Goal: Task Accomplishment & Management: Use online tool/utility

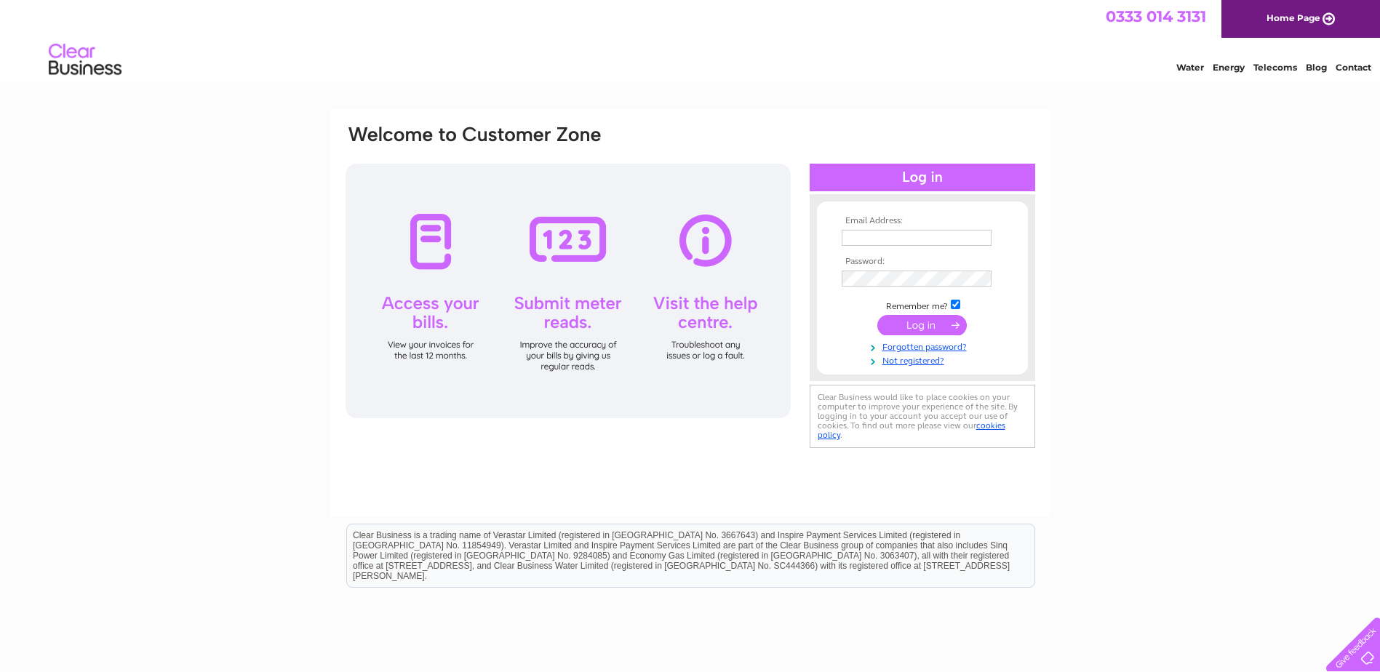
click at [881, 240] on input "text" at bounding box center [917, 238] width 150 height 16
type input "thevets@meadowsvets.co.uk"
click at [912, 325] on input "submit" at bounding box center [921, 325] width 89 height 20
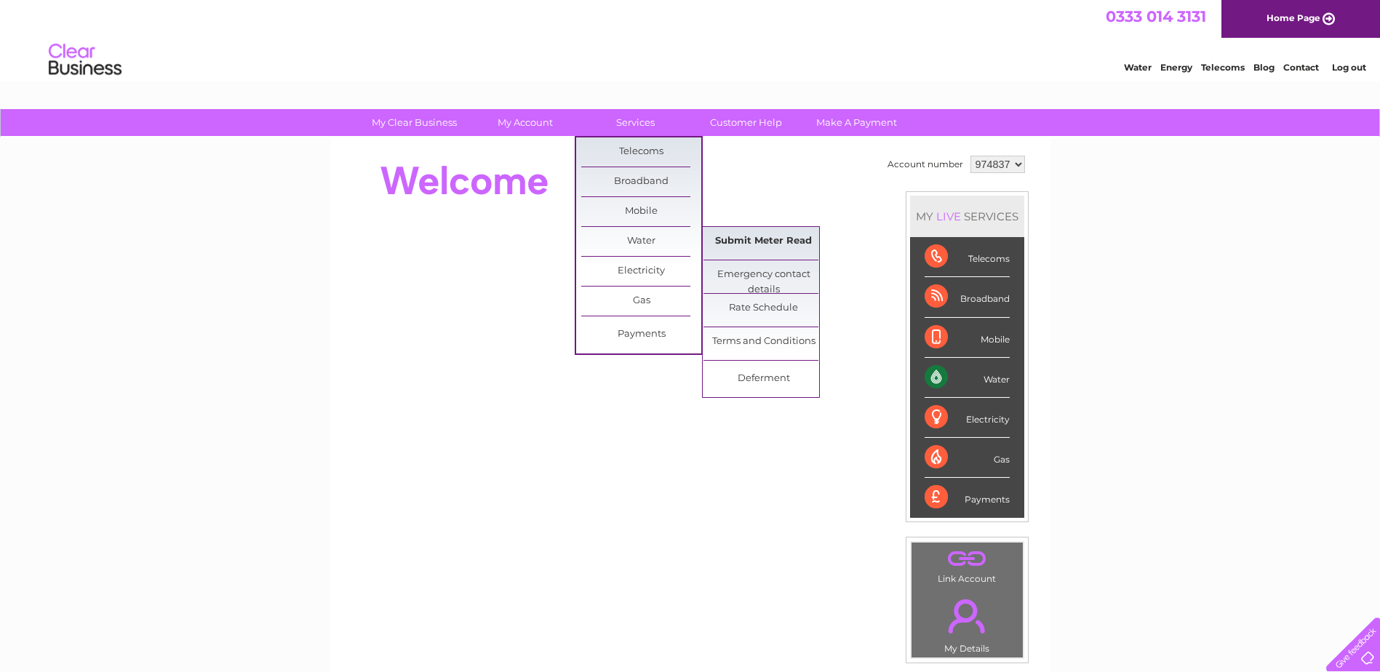
click at [777, 239] on link "Submit Meter Read" at bounding box center [764, 241] width 120 height 29
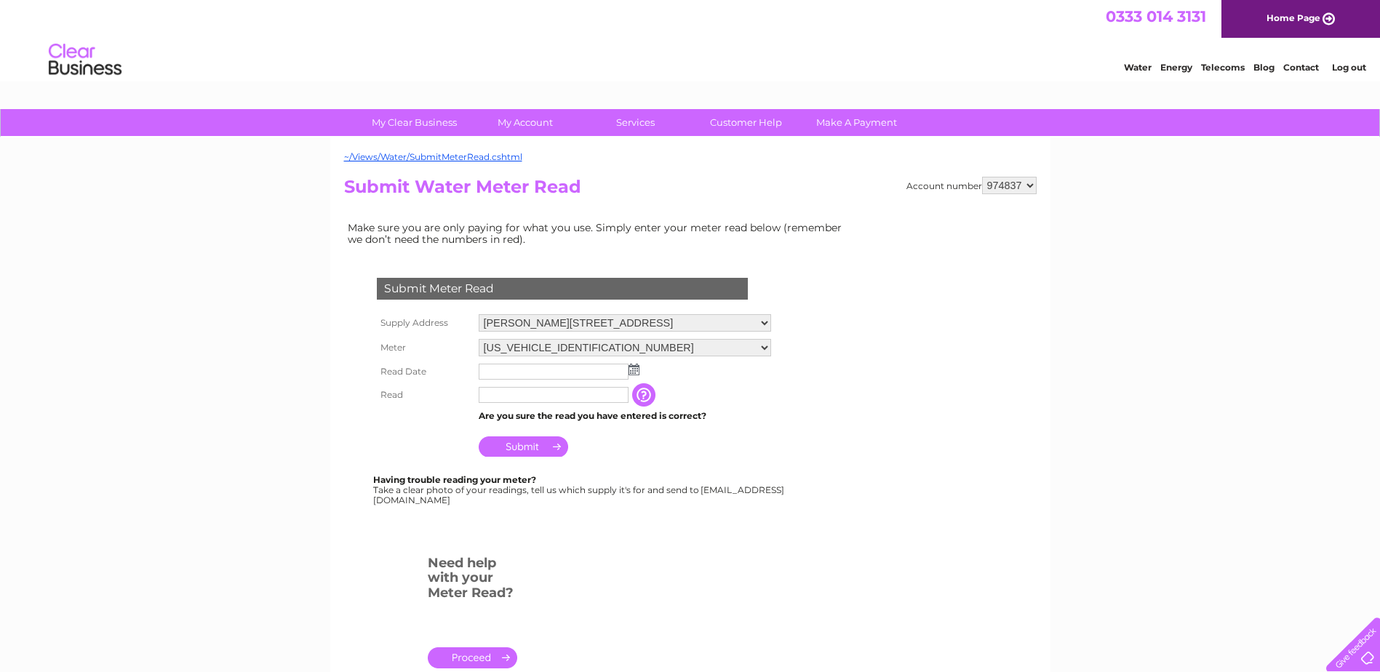
click at [631, 375] on img at bounding box center [634, 370] width 11 height 12
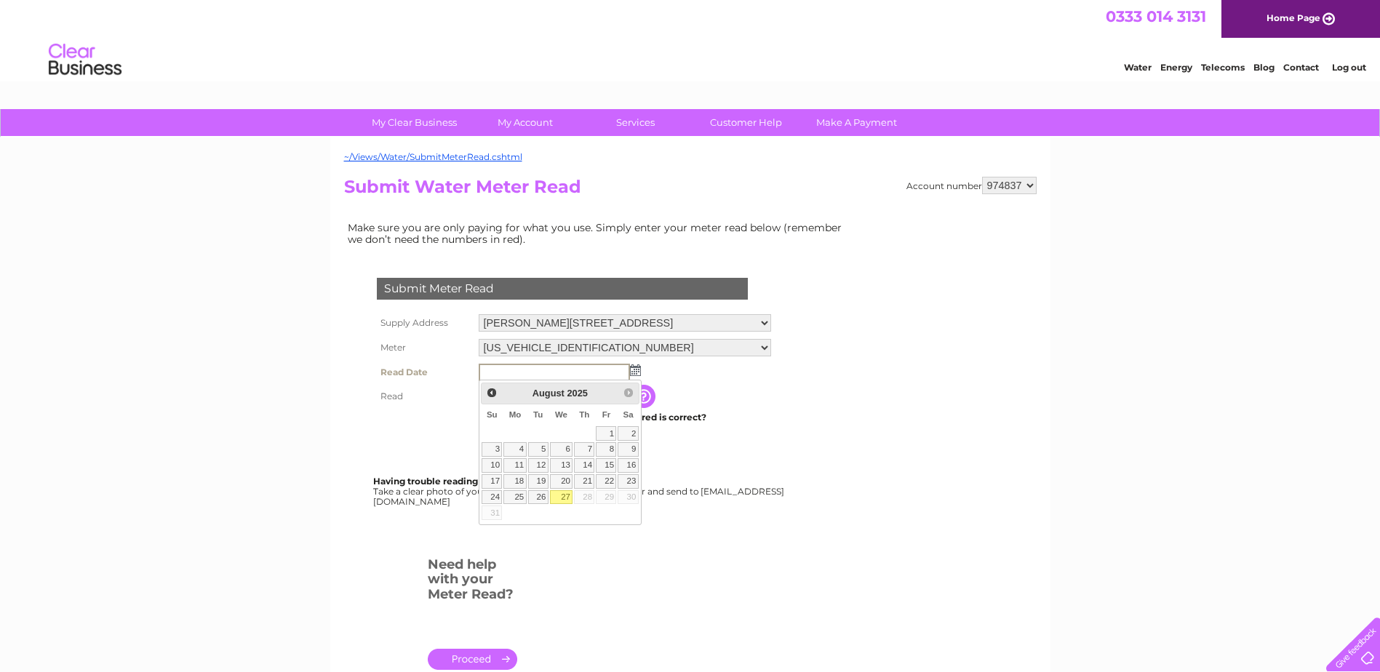
click at [566, 495] on link "27" at bounding box center [561, 497] width 23 height 15
type input "2025/08/27"
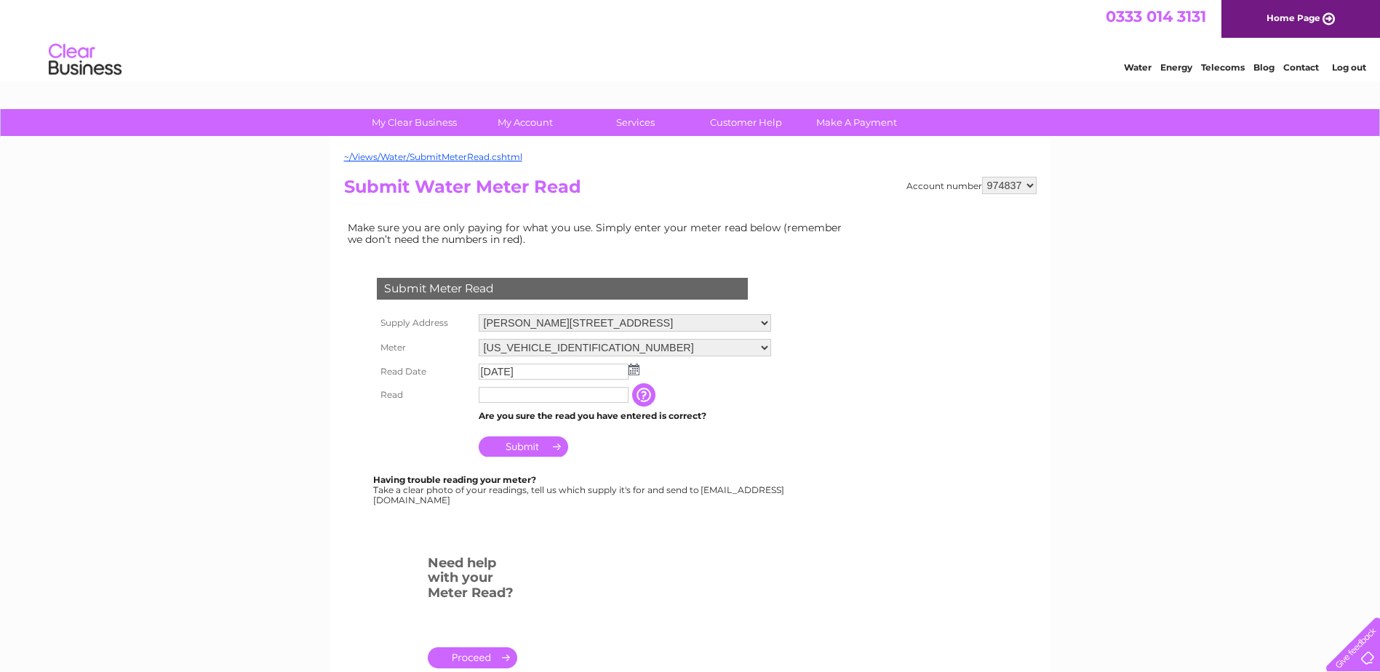
click at [515, 398] on input "text" at bounding box center [554, 395] width 150 height 16
type input "4592"
click at [519, 451] on input "Submit" at bounding box center [523, 447] width 89 height 20
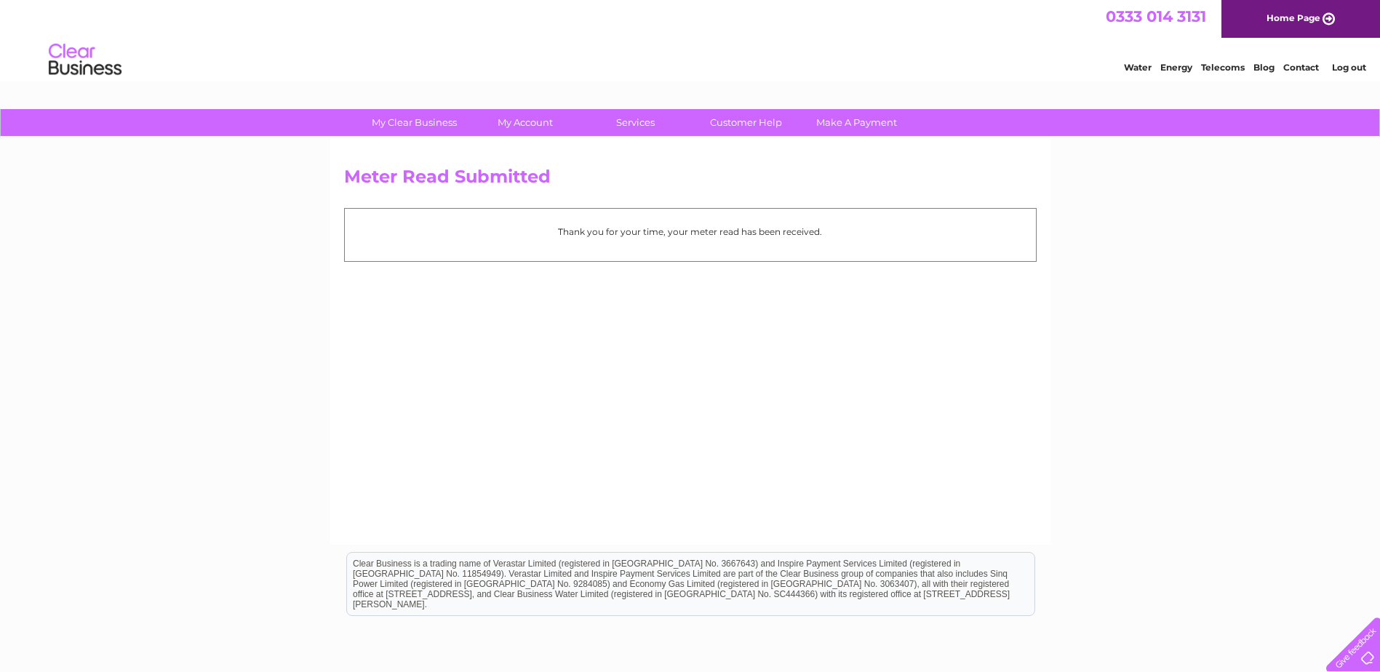
click at [1358, 69] on link "Log out" at bounding box center [1349, 67] width 34 height 11
